Goal: Task Accomplishment & Management: Use online tool/utility

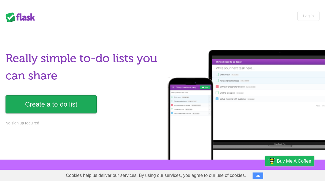
click at [40, 99] on link "Create a to-do list" at bounding box center [51, 105] width 91 height 18
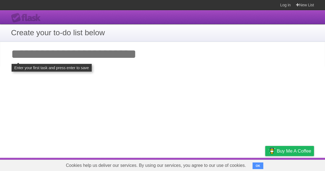
type input "*"
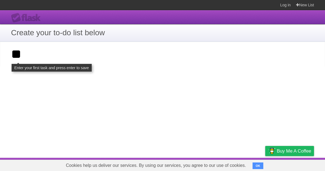
type input "*"
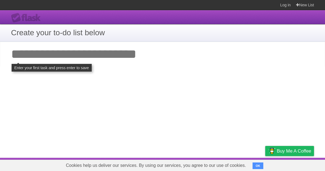
type input "*"
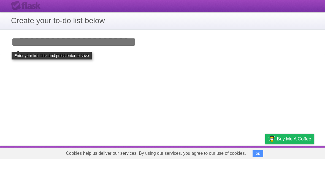
click input "**********" at bounding box center [0, 0] width 0 height 0
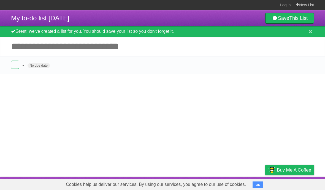
click at [66, 49] on input "Add another task" at bounding box center [162, 46] width 325 height 19
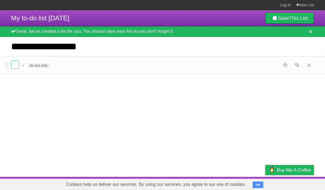
type input "**********"
click at [78, 65] on form "- No due date White Red Blue Green Purple Orange" at bounding box center [162, 65] width 303 height 9
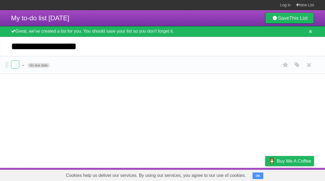
click at [39, 68] on span "No due date" at bounding box center [39, 65] width 22 height 5
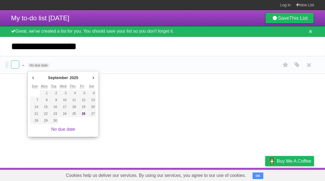
click at [97, 65] on form "- No due date White Red Blue Green Purple Orange" at bounding box center [162, 65] width 303 height 9
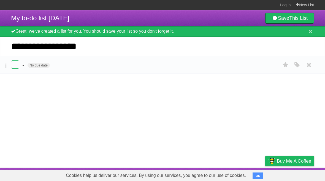
click at [60, 69] on form "- No due date White Red Blue Green Purple Orange" at bounding box center [162, 65] width 303 height 9
click at [66, 66] on form "- No due date White Red Blue Green Purple Orange" at bounding box center [162, 65] width 303 height 9
click at [66, 70] on form "- No due date White Red Blue Green Purple Orange" at bounding box center [162, 65] width 303 height 9
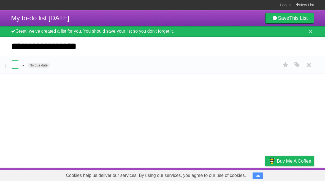
click at [20, 70] on form "- No due date White Red Blue Green Purple Orange" at bounding box center [162, 65] width 303 height 9
click at [54, 70] on form "- No due date White Red Blue Green Purple Orange" at bounding box center [162, 65] width 303 height 9
